Goal: Task Accomplishment & Management: Manage account settings

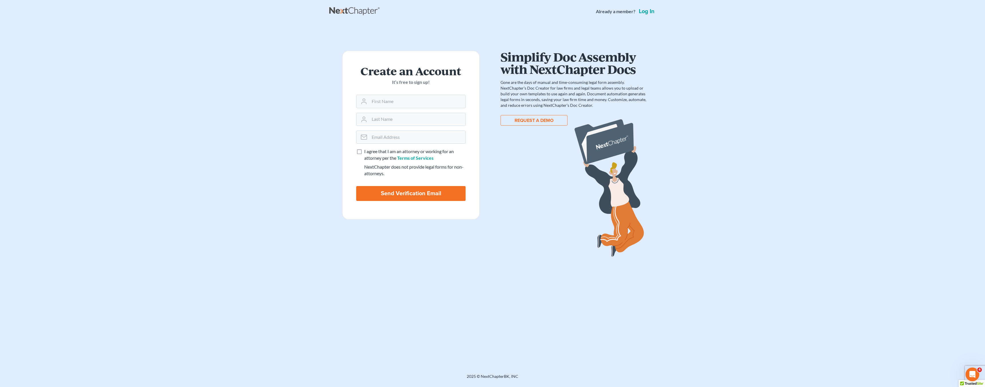
click at [645, 12] on link "Log in" at bounding box center [646, 12] width 18 height 6
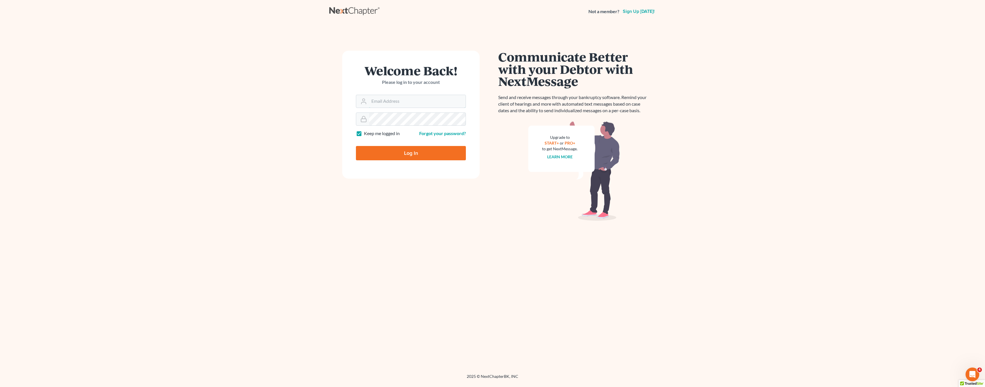
type input "stephen@ralphlawgroup.com"
click at [410, 154] on input "Log In" at bounding box center [411, 153] width 110 height 14
type input "Thinking..."
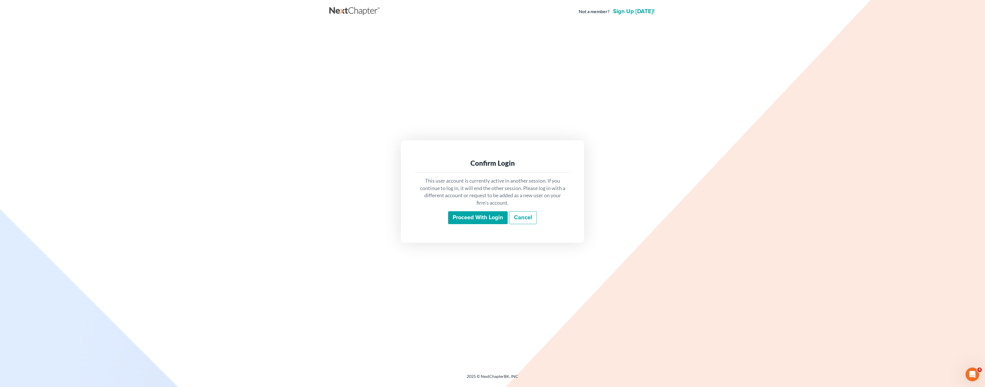
click at [479, 218] on input "Proceed with login" at bounding box center [478, 217] width 60 height 13
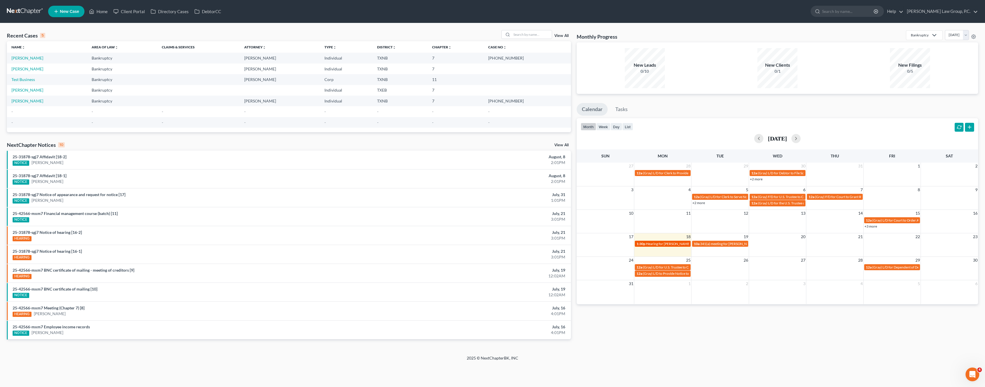
click at [673, 244] on span "Hearing for Travis W Williams" at bounding box center [668, 244] width 45 height 4
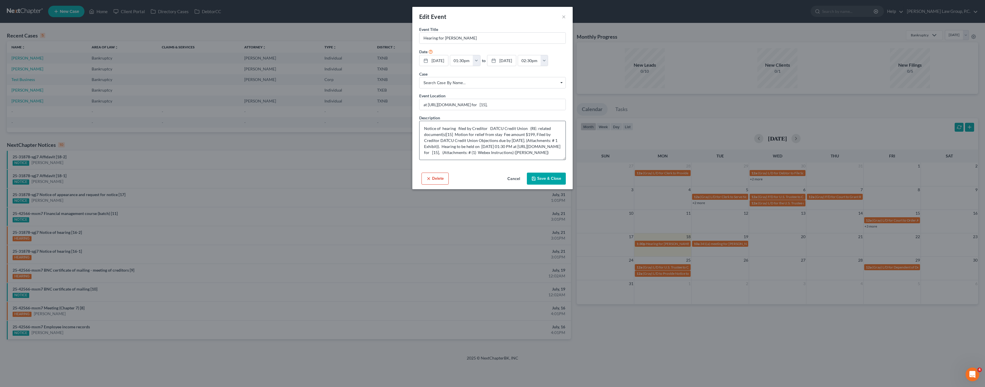
scroll to position [6, 0]
click at [512, 177] on button "Cancel" at bounding box center [514, 178] width 22 height 11
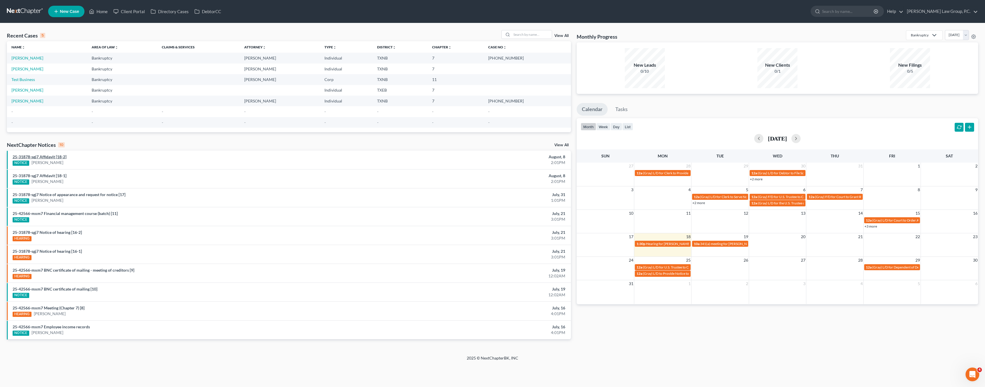
click at [49, 157] on link "25-31878-sgj7 Affidavit [18-2]" at bounding box center [40, 156] width 54 height 5
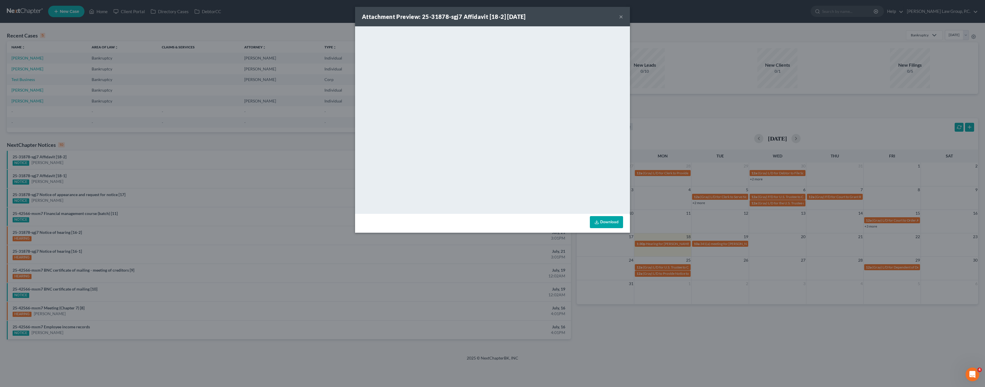
click at [286, 194] on div "Attachment Preview: 25-31878-sgj7 Affidavit [18-2] 08/08/2025 × <object ng-attr…" at bounding box center [492, 193] width 985 height 387
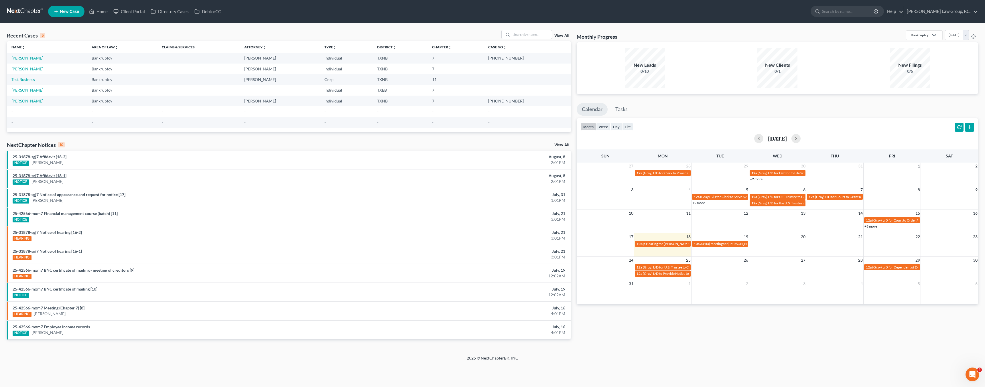
click at [55, 176] on link "25-31878-sgj7 Affidavit [18-1]" at bounding box center [40, 175] width 54 height 5
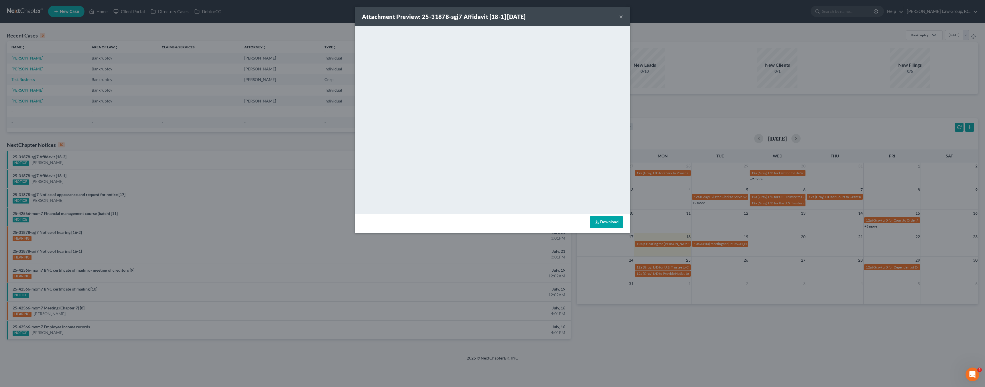
click at [273, 204] on div "Attachment Preview: 25-31878-sgj7 Affidavit [18-1] 08/08/2025 × <object ng-attr…" at bounding box center [492, 193] width 985 height 387
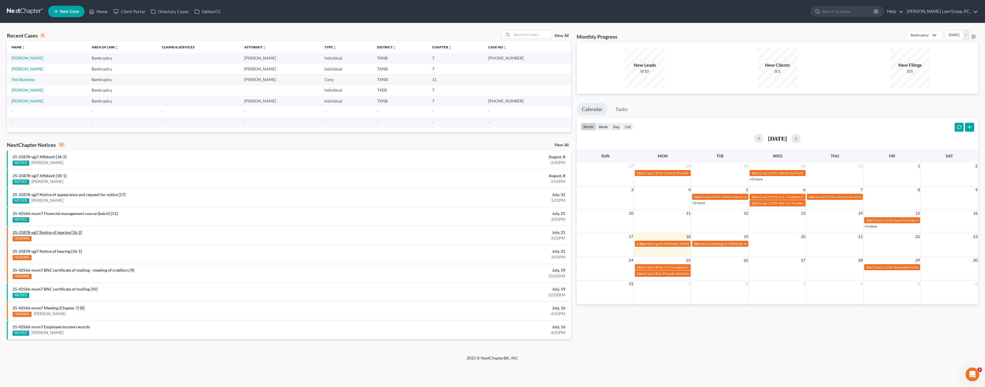
click at [79, 233] on link "25-31878-sgj7 Notice of hearing [16-2]" at bounding box center [47, 232] width 69 height 5
